Goal: Task Accomplishment & Management: Use online tool/utility

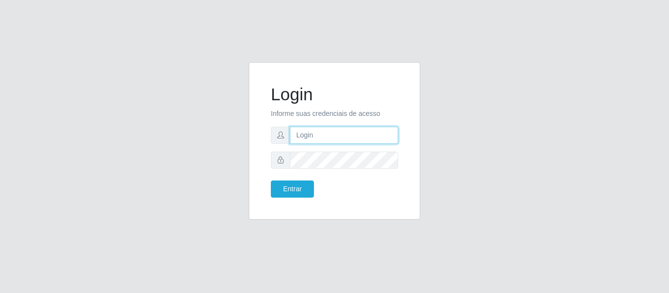
click at [318, 137] on input "text" at bounding box center [344, 135] width 108 height 17
type input "[EMAIL_ADDRESS][DOMAIN_NAME]"
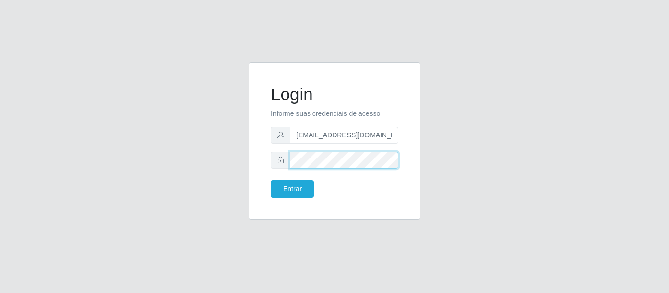
click at [271, 181] on button "Entrar" at bounding box center [292, 189] width 43 height 17
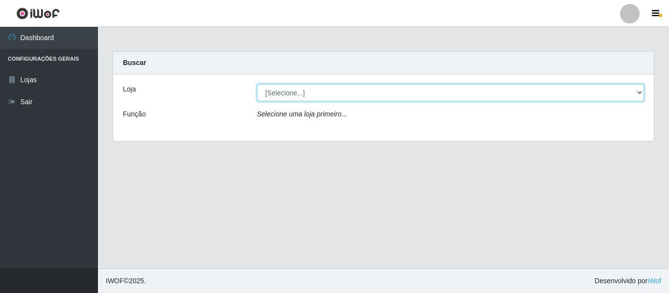
click at [636, 91] on select "[Selecione...] SuperFácil Atacado - São Gonçalo do Amarante" at bounding box center [450, 92] width 387 height 17
select select "408"
click at [257, 84] on select "[Selecione...] SuperFácil Atacado - São Gonçalo do Amarante" at bounding box center [450, 92] width 387 height 17
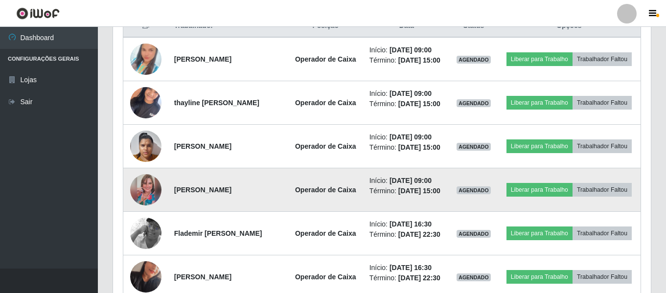
scroll to position [489265, 488930]
